Goal: Find specific page/section: Find specific page/section

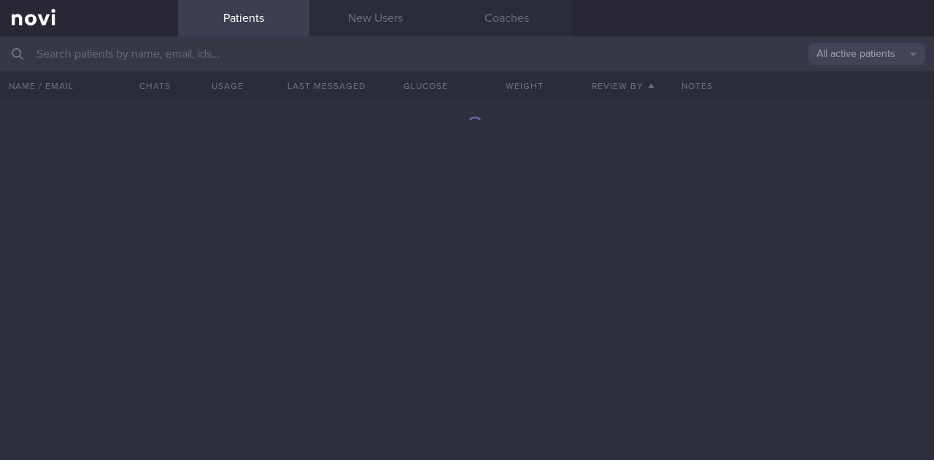
click at [80, 53] on input "text" at bounding box center [467, 53] width 934 height 35
click at [237, 53] on input "text" at bounding box center [467, 53] width 934 height 35
type input "n"
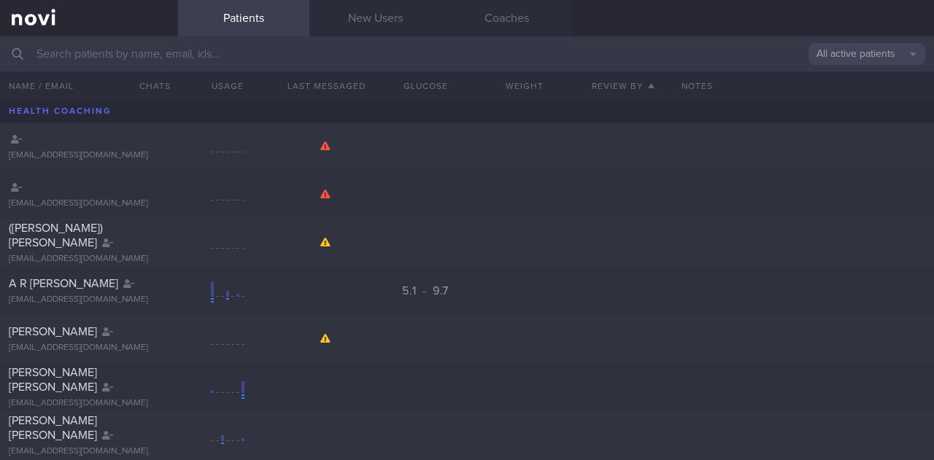
click at [702, 20] on div "Patients New Users Coaches" at bounding box center [556, 18] width 756 height 36
click at [357, 15] on link "New Users" at bounding box center [374, 18] width 131 height 36
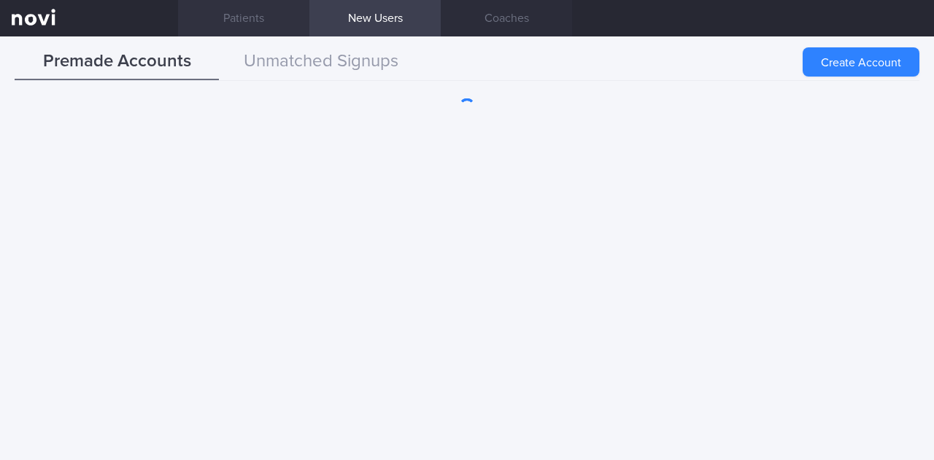
click at [260, 17] on link "Patients" at bounding box center [243, 18] width 131 height 36
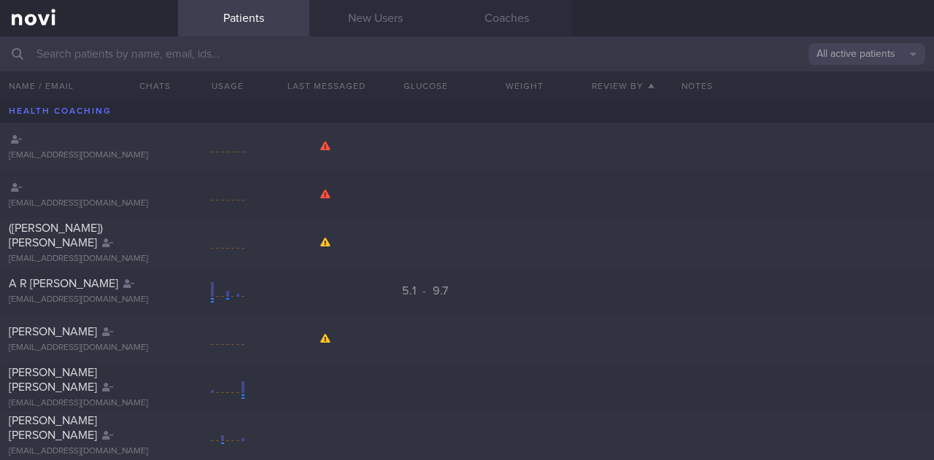
click at [254, 59] on input "text" at bounding box center [467, 53] width 934 height 35
type input "i"
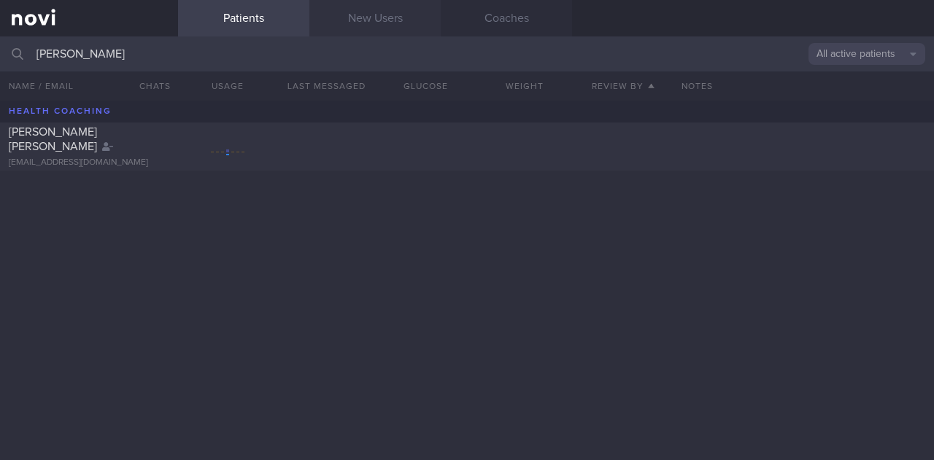
type input "[PERSON_NAME]"
click at [583, 125] on div "[PERSON_NAME] [PERSON_NAME] [EMAIL_ADDRESS][DOMAIN_NAME]" at bounding box center [467, 147] width 934 height 48
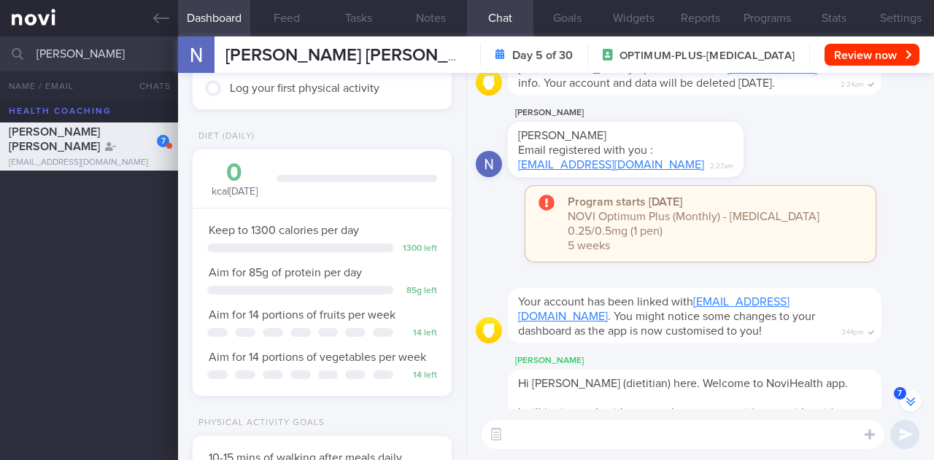
scroll to position [-383, 0]
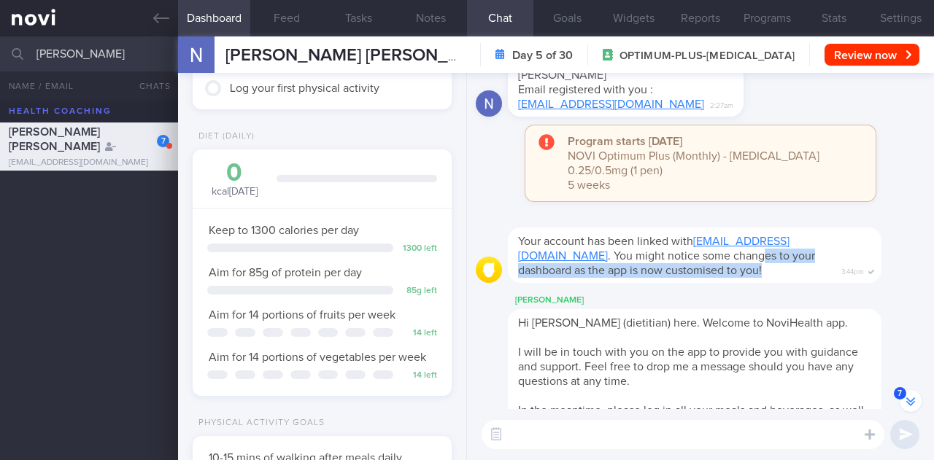
drag, startPoint x: 646, startPoint y: 228, endPoint x: 661, endPoint y: 239, distance: 18.2
click at [661, 239] on div "Your account has been linked with [EMAIL_ADDRESS][DOMAIN_NAME] . You might noti…" at bounding box center [694, 255] width 373 height 55
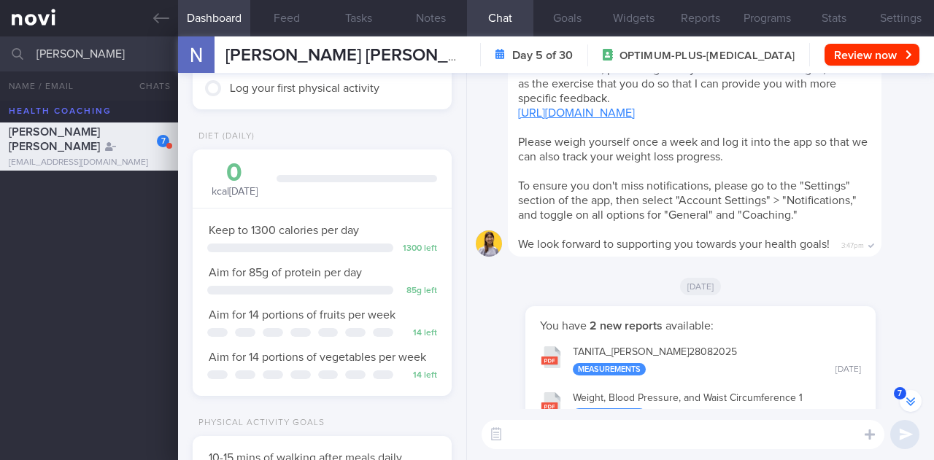
scroll to position [0, 0]
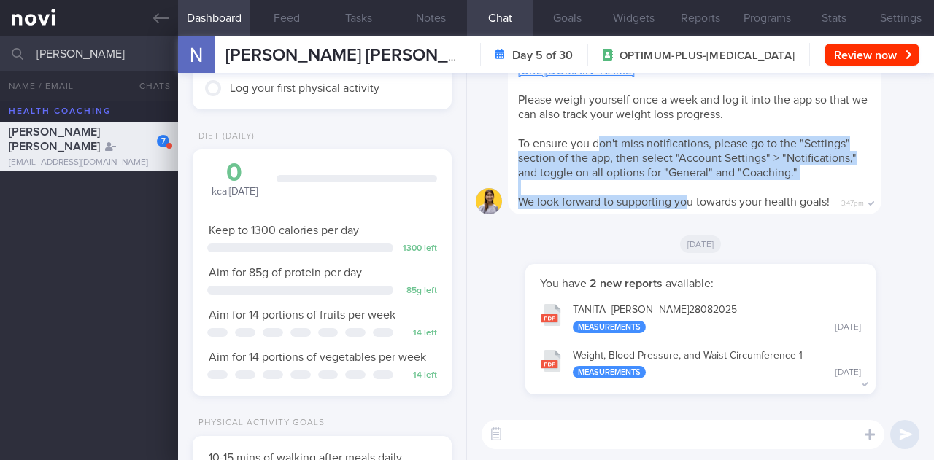
drag, startPoint x: 599, startPoint y: 136, endPoint x: 689, endPoint y: 214, distance: 118.4
click at [689, 214] on div "[PERSON_NAME] Hi [PERSON_NAME] (dietitian) here. Welcome to NoviHealth app. I w…" at bounding box center [700, 65] width 449 height 315
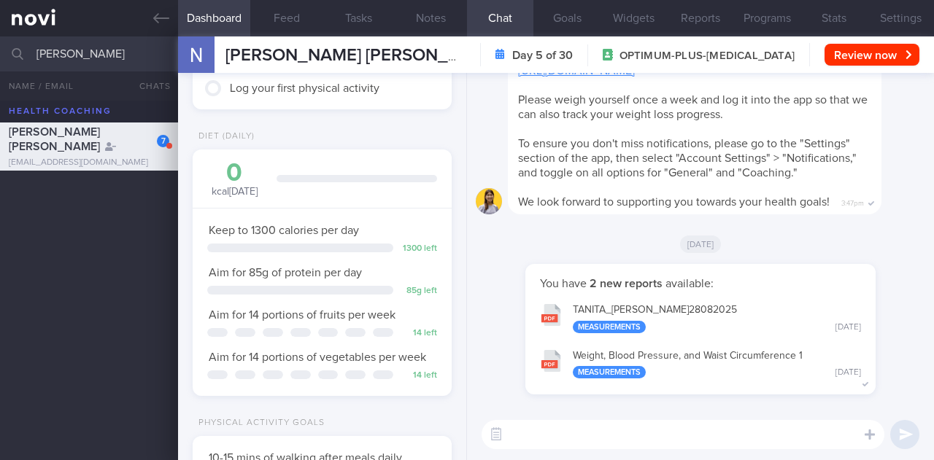
click at [770, 199] on div "Hi [PERSON_NAME] (dietitian) here. Welcome to NoviHealth app. I will be in touc…" at bounding box center [694, 70] width 373 height 289
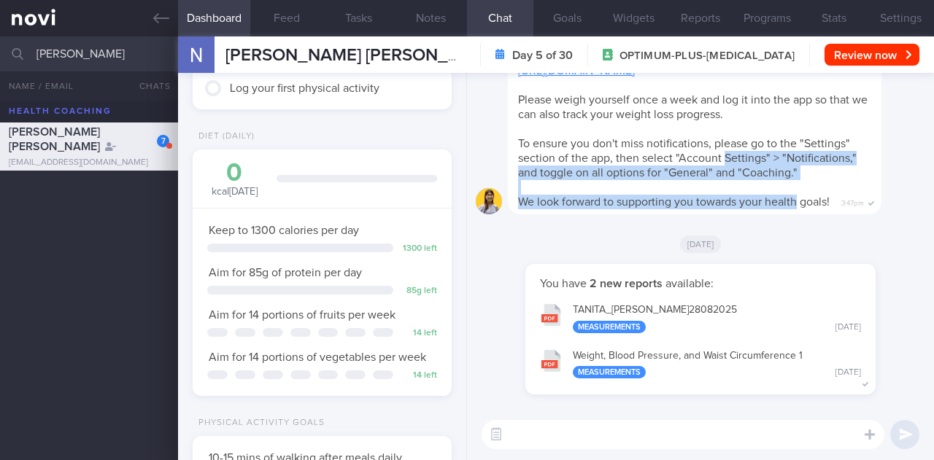
drag, startPoint x: 770, startPoint y: 199, endPoint x: 735, endPoint y: 145, distance: 64.3
click at [735, 145] on div "Hi [PERSON_NAME] (dietitian) here. Welcome to NoviHealth app. I will be in touc…" at bounding box center [694, 70] width 373 height 289
click at [735, 145] on span "To ensure you don't miss notifications, please go to the "Settings" section of …" at bounding box center [687, 158] width 338 height 41
